Goal: Information Seeking & Learning: Understand process/instructions

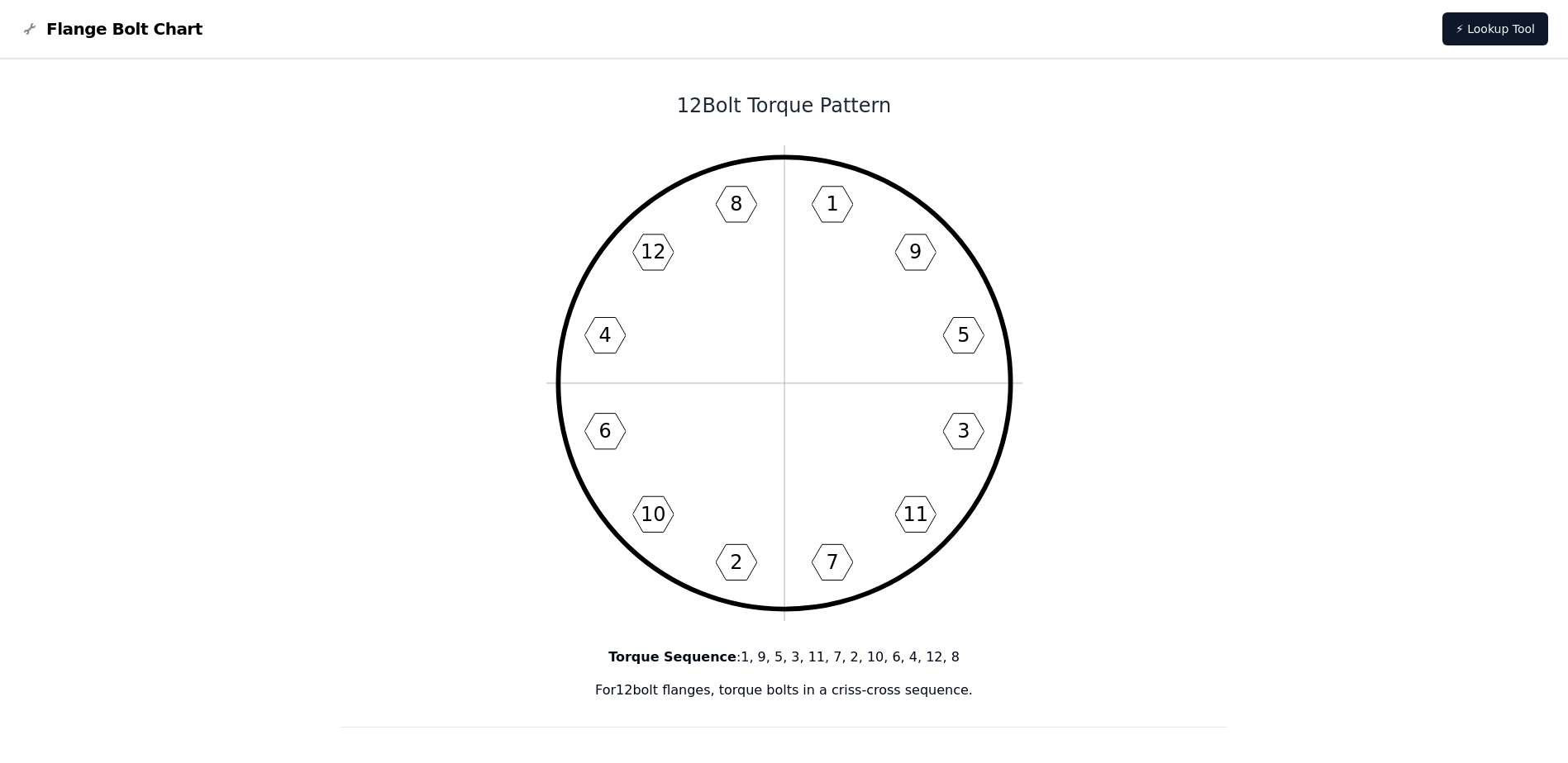
drag, startPoint x: 618, startPoint y: 82, endPoint x: 970, endPoint y: 694, distance: 706.0
drag, startPoint x: 970, startPoint y: 694, endPoint x: 901, endPoint y: 475, distance: 229.6
copy div "12 Bolt Torque Pattern 1 9 5 3 11 7 2 10 6 4 12 8 Torque Sequence : 1, 9, 5, 3,…"
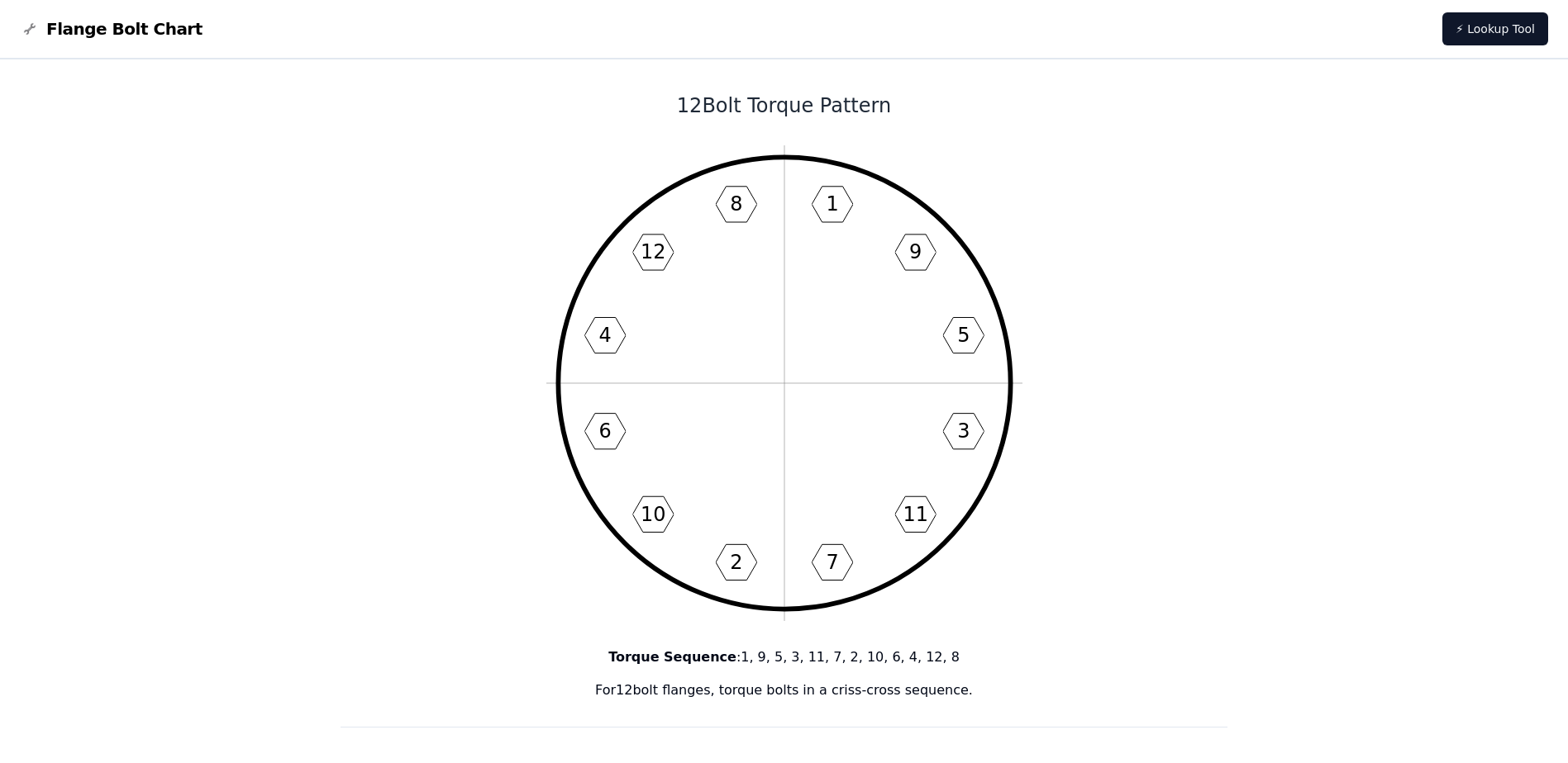
drag, startPoint x: 567, startPoint y: 85, endPoint x: 986, endPoint y: 676, distance: 724.5
drag, startPoint x: 986, startPoint y: 676, endPoint x: 877, endPoint y: 448, distance: 252.7
drag, startPoint x: 877, startPoint y: 448, endPoint x: 1236, endPoint y: 267, distance: 402.0
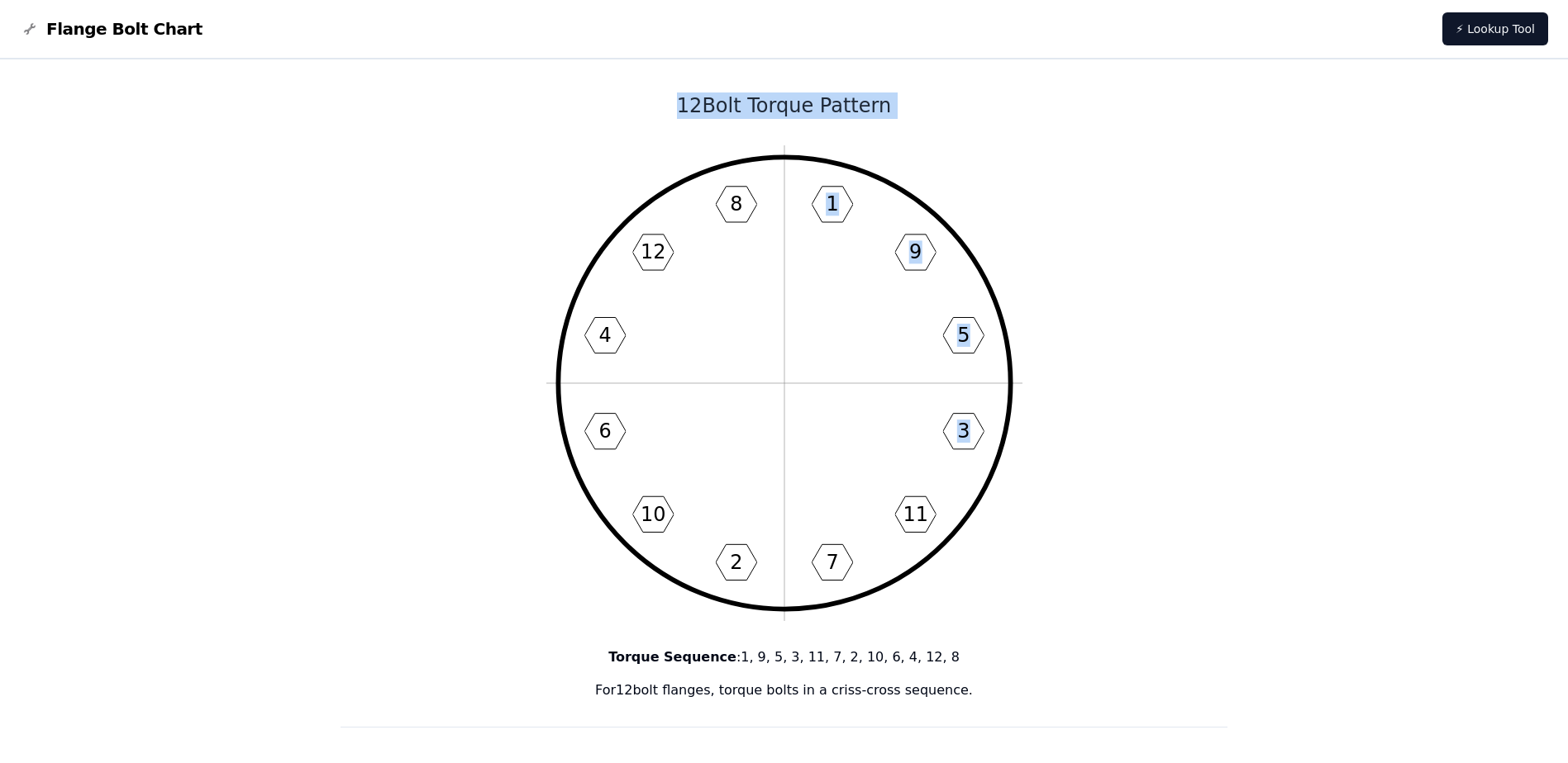
drag, startPoint x: 436, startPoint y: 136, endPoint x: 1084, endPoint y: 485, distance: 736.0
drag, startPoint x: 467, startPoint y: 384, endPoint x: 778, endPoint y: 579, distance: 367.1
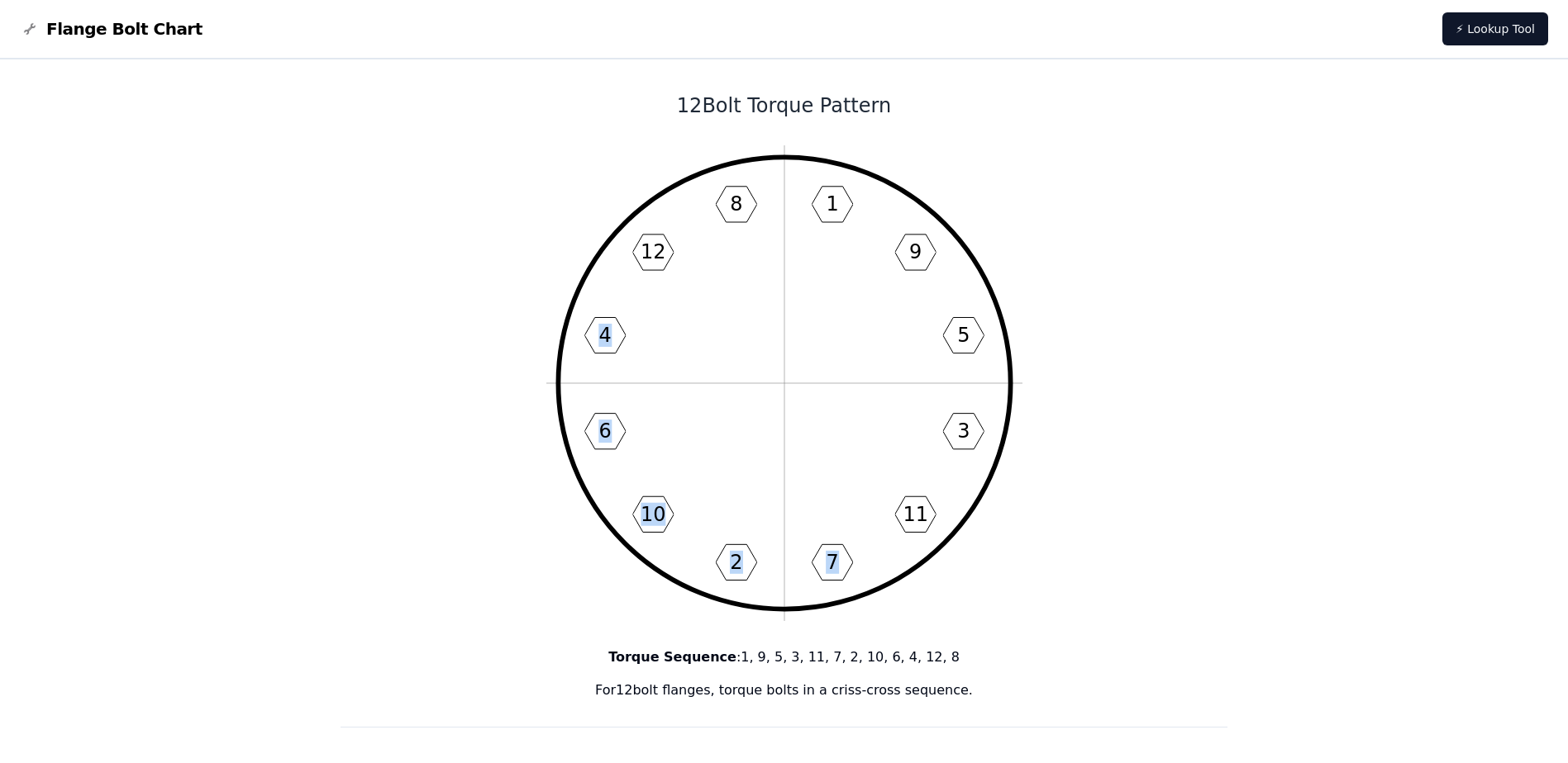
drag, startPoint x: 574, startPoint y: 147, endPoint x: 1051, endPoint y: 558, distance: 629.6
